Goal: Information Seeking & Learning: Understand process/instructions

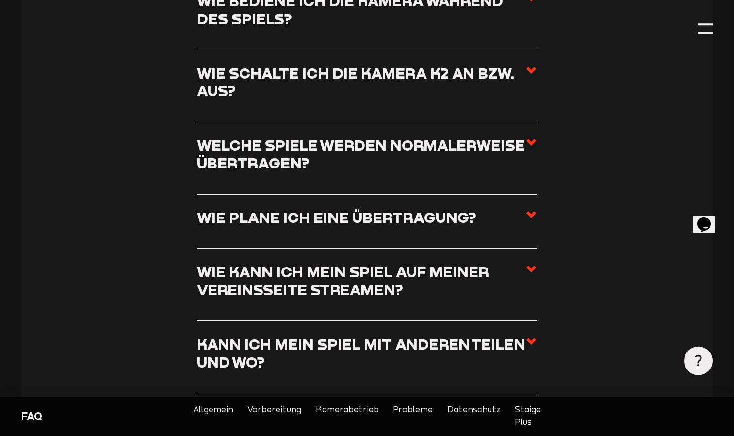
scroll to position [1441, 0]
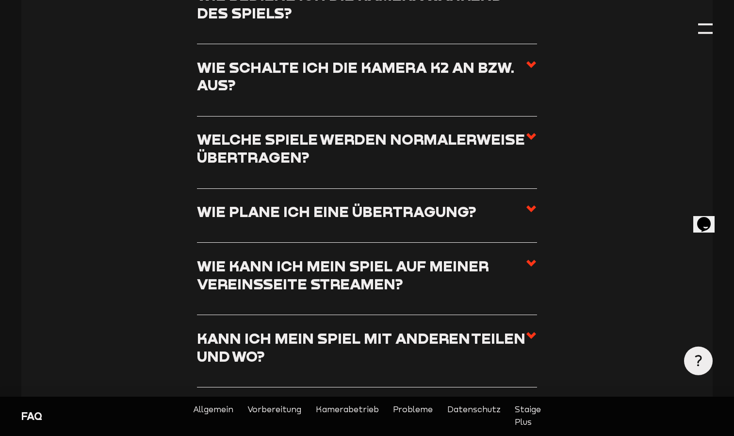
click at [530, 140] on use at bounding box center [532, 136] width 10 height 7
click at [0, 0] on input "Welche Spiele werden normalerweise übertragen?" at bounding box center [0, 0] width 0 height 0
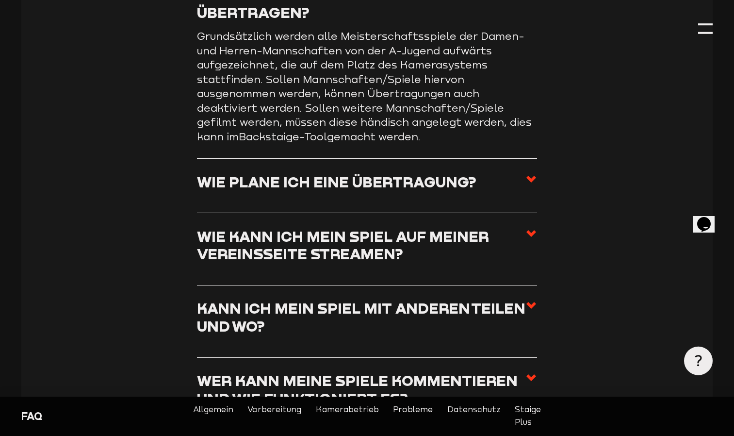
scroll to position [1591, 0]
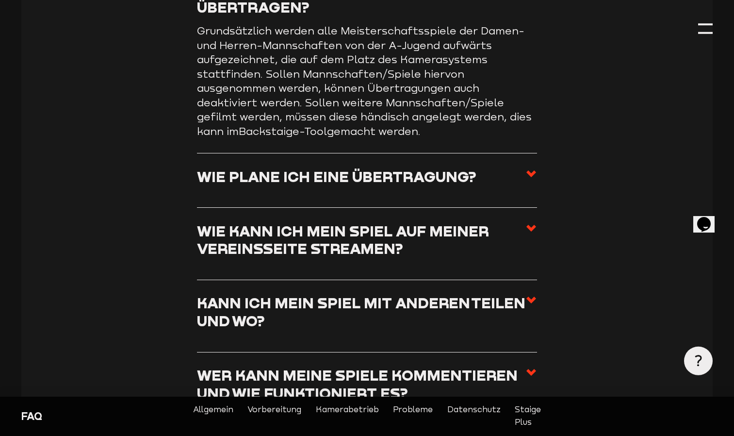
click at [531, 177] on use at bounding box center [532, 173] width 10 height 7
click at [0, 0] on input "Wie plane ich eine Übertragung?" at bounding box center [0, 0] width 0 height 0
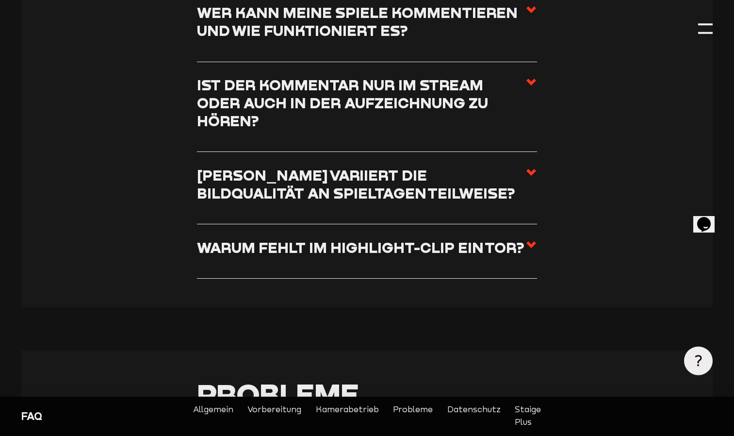
scroll to position [1888, 0]
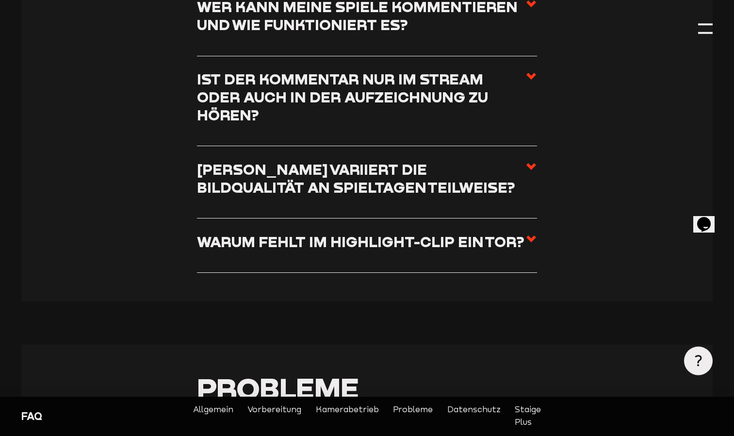
click at [533, 235] on use at bounding box center [532, 238] width 10 height 7
click at [0, 0] on input "Warum fehlt im Highlight-Clip ein Tor?" at bounding box center [0, 0] width 0 height 0
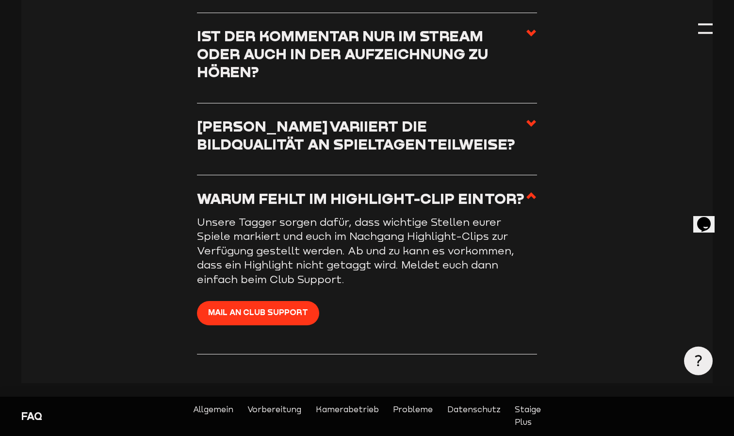
scroll to position [1845, 0]
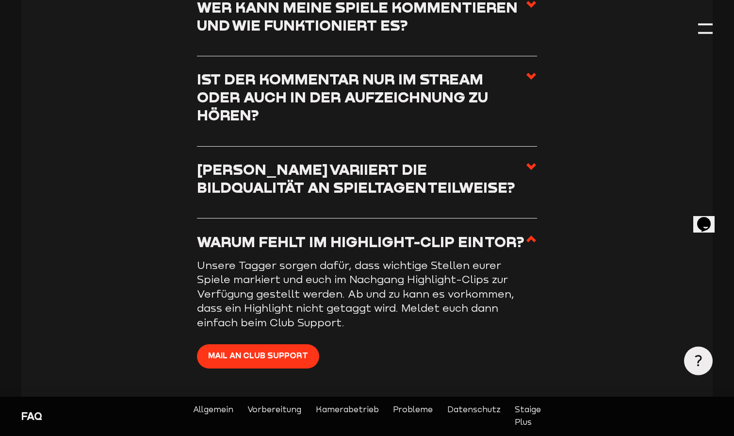
click at [533, 233] on icon at bounding box center [532, 239] width 12 height 12
click at [0, 0] on input "Warum fehlt im Highlight-Clip ein Tor?" at bounding box center [0, 0] width 0 height 0
click at [531, 235] on use at bounding box center [532, 238] width 10 height 7
click at [0, 0] on input "Warum fehlt im Highlight-Clip ein Tor?" at bounding box center [0, 0] width 0 height 0
click at [531, 235] on use at bounding box center [532, 238] width 10 height 7
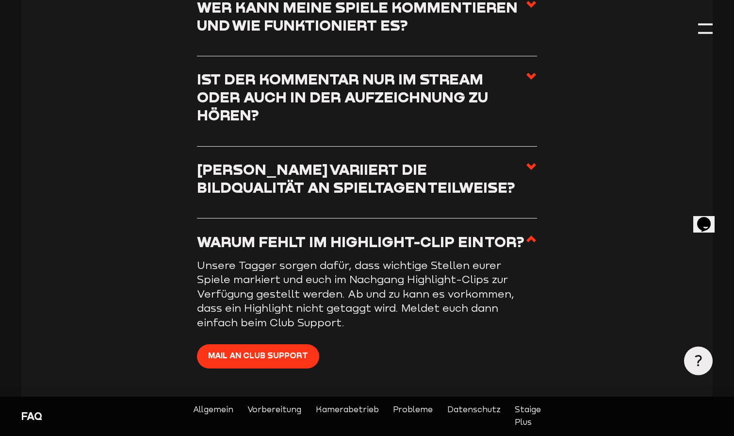
click at [0, 0] on input "Warum fehlt im Highlight-Clip ein Tor?" at bounding box center [0, 0] width 0 height 0
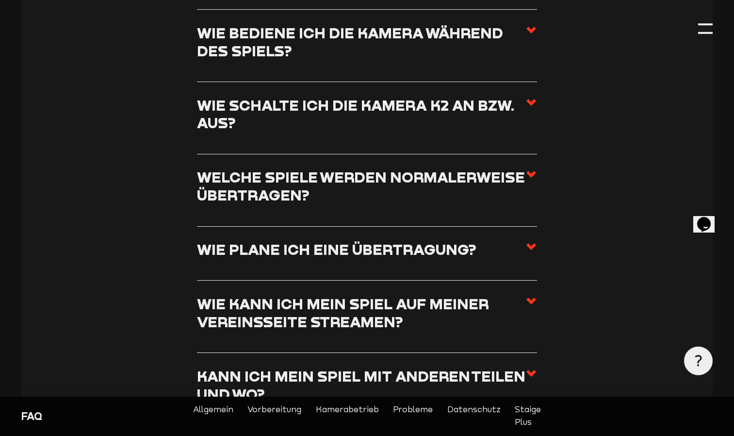
scroll to position [1409, 0]
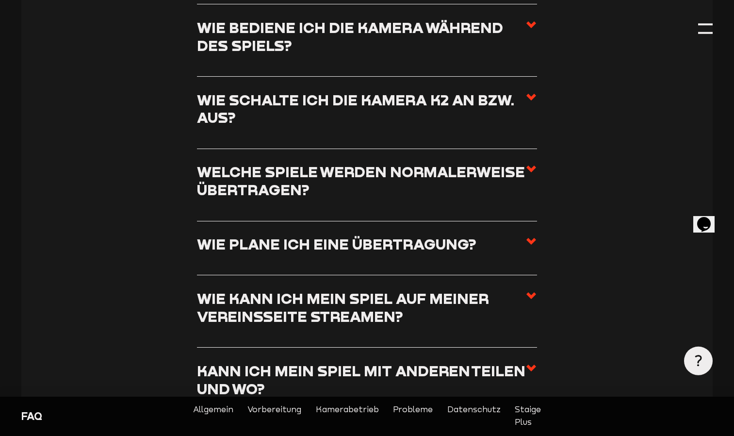
click at [529, 245] on use at bounding box center [532, 241] width 10 height 7
click at [0, 0] on input "Wie plane ich eine Übertragung?" at bounding box center [0, 0] width 0 height 0
